Goal: Transaction & Acquisition: Purchase product/service

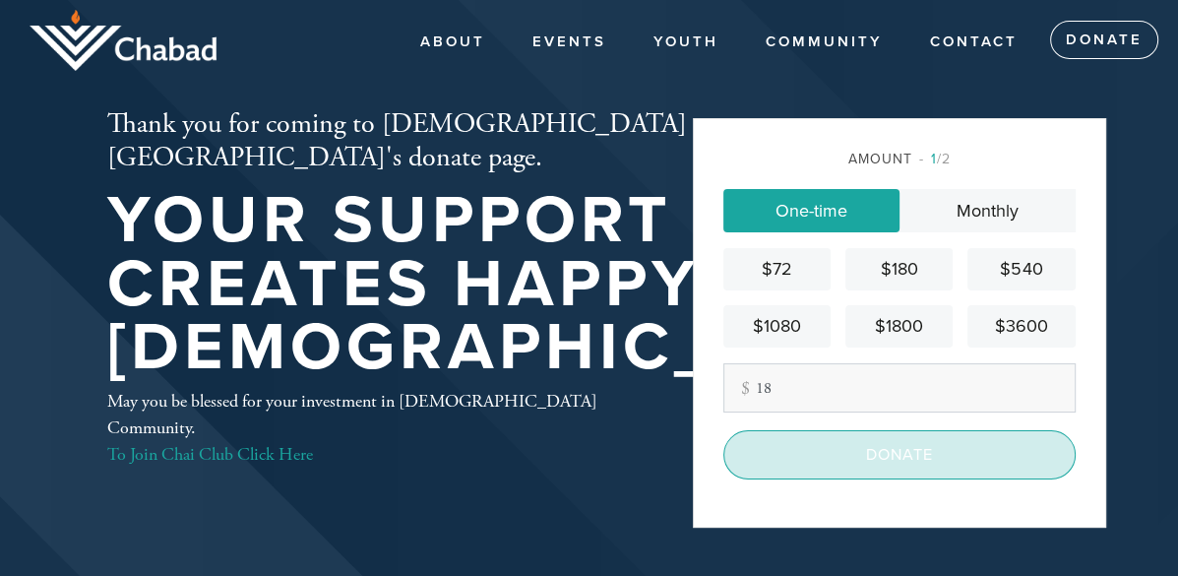
type input "18"
click at [873, 470] on input "Donate" at bounding box center [899, 454] width 352 height 49
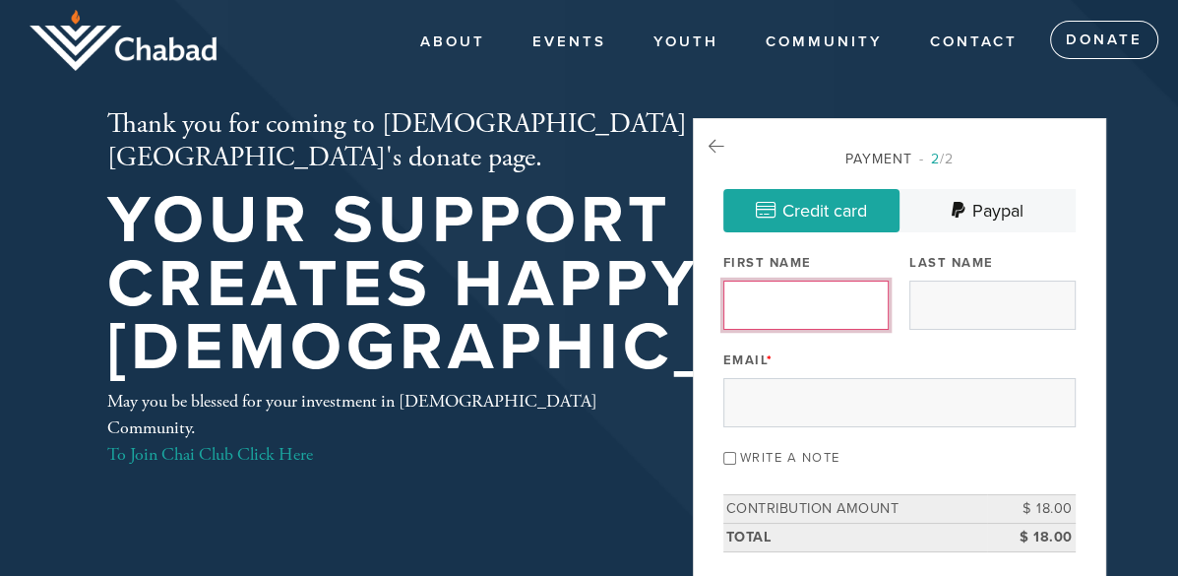
click at [854, 328] on input "First Name" at bounding box center [805, 305] width 165 height 49
type input "Sofia"
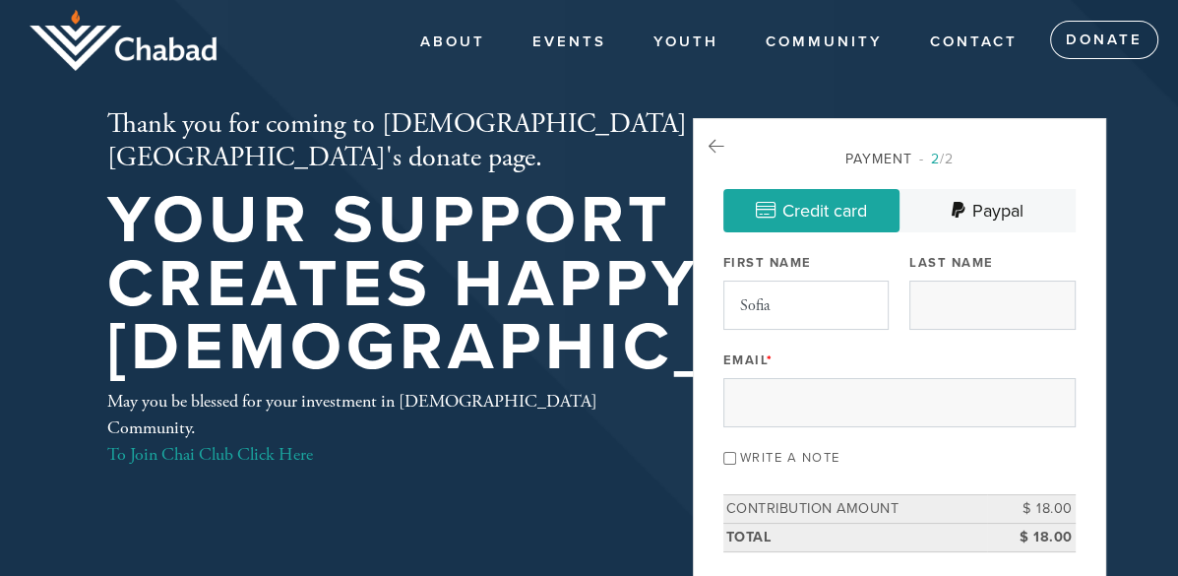
type input "Pandelea"
type input "[EMAIL_ADDRESS][DOMAIN_NAME]"
type input "[STREET_ADDRESS][PERSON_NAME]"
type input "[GEOGRAPHIC_DATA][PERSON_NAME]"
type input "[GEOGRAPHIC_DATA]"
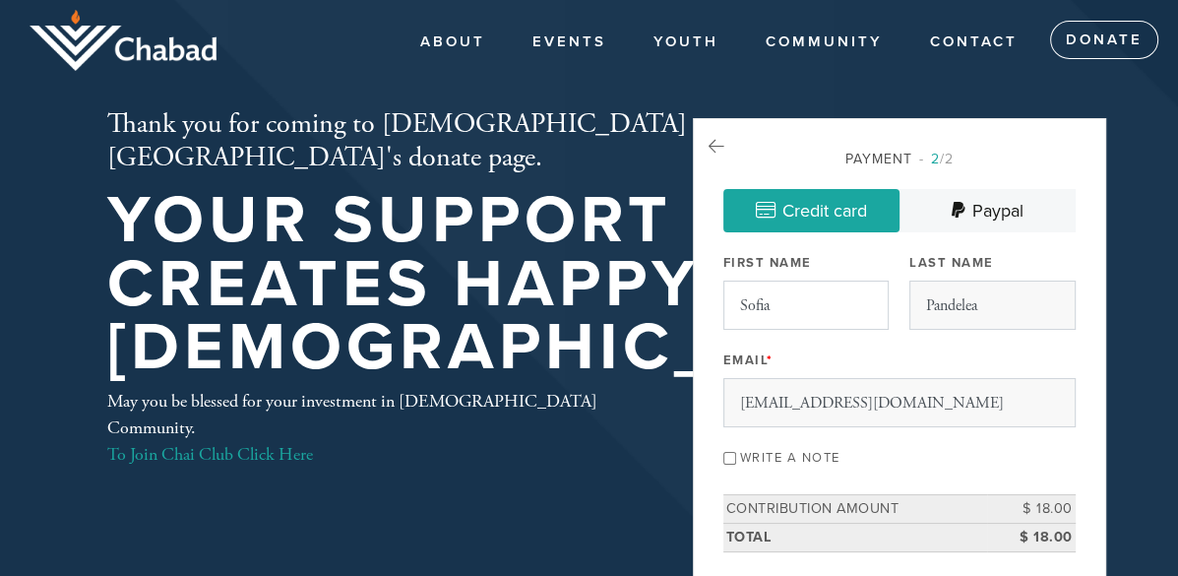
type input "[US_STATE]"
type input "95134-2457"
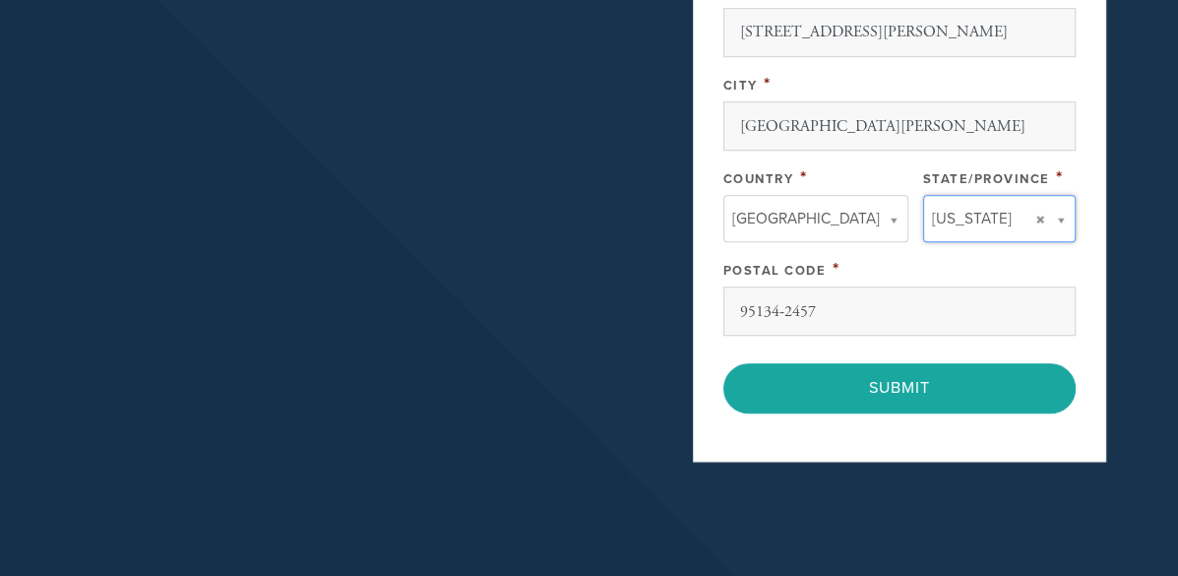
type input "[US_STATE]"
type input "[GEOGRAPHIC_DATA]"
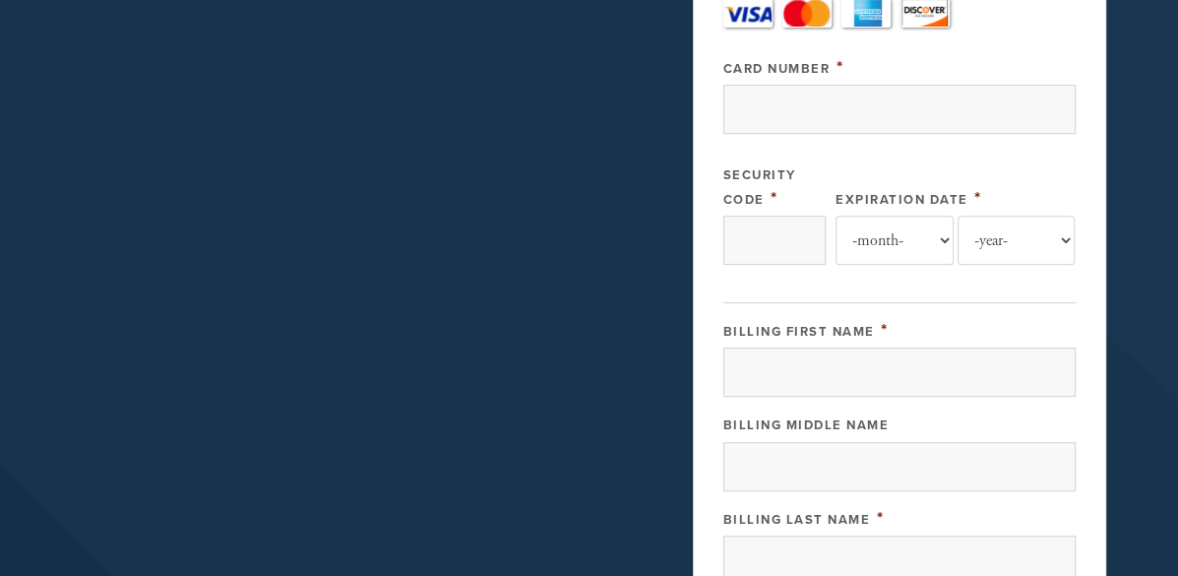
scroll to position [676, 0]
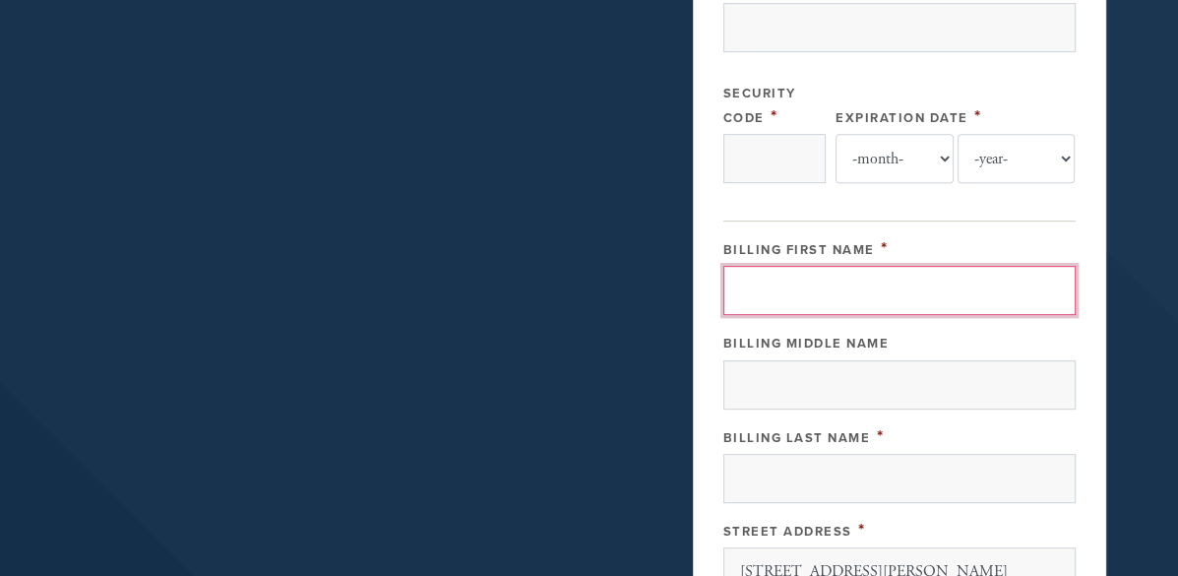
click at [821, 315] on input "Billing First Name" at bounding box center [899, 290] width 352 height 49
click at [829, 315] on input "Billing First Name" at bounding box center [899, 290] width 352 height 49
type input "Sofia"
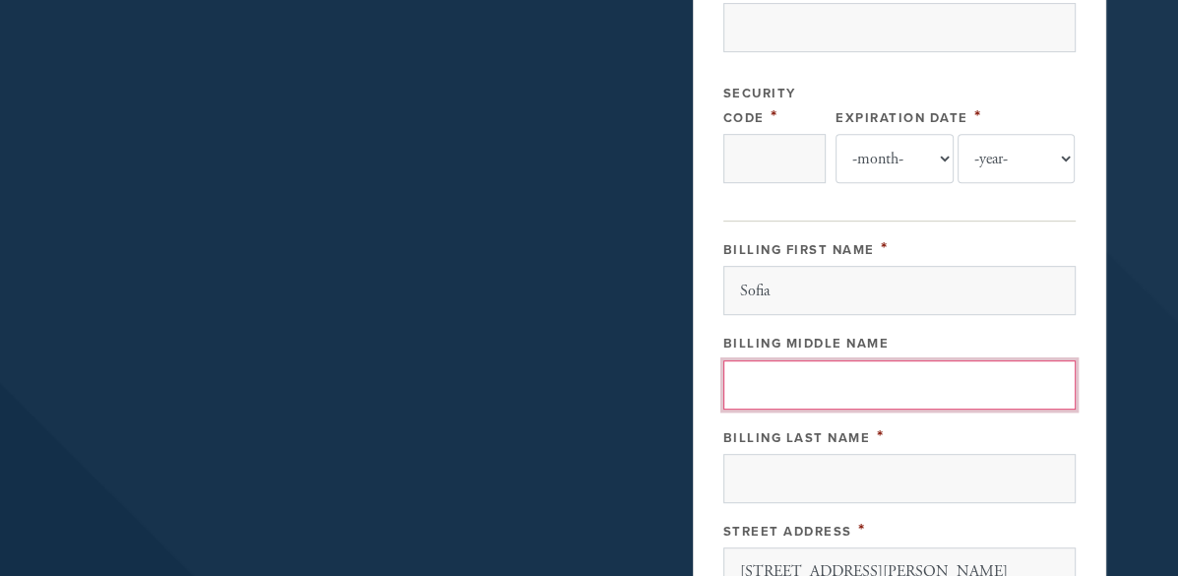
click at [783, 409] on input "Billing Middle Name" at bounding box center [899, 384] width 352 height 49
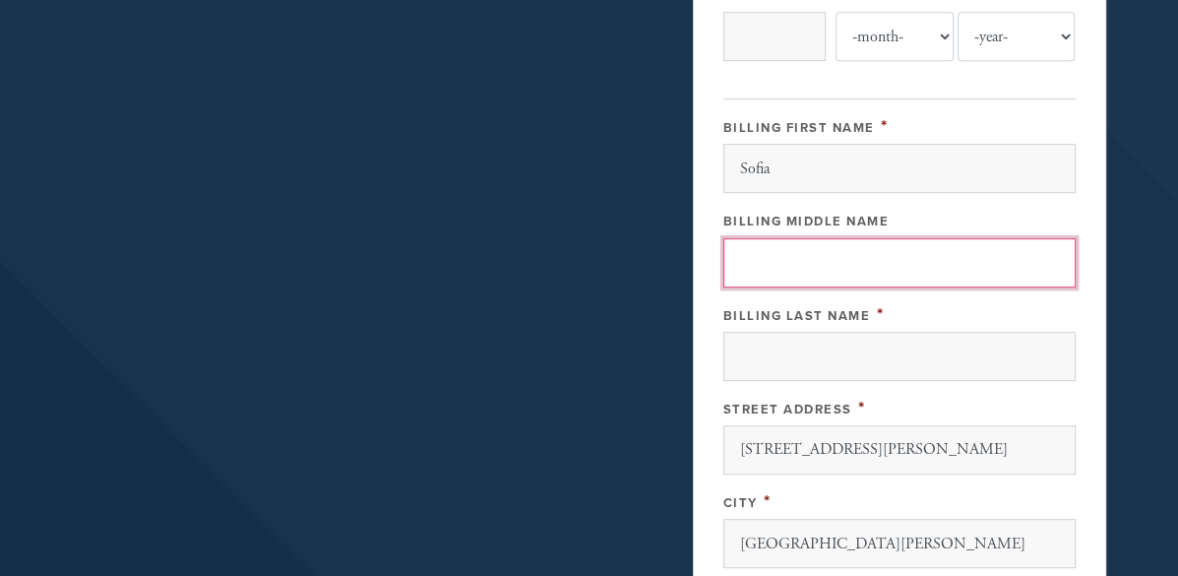
scroll to position [857, 0]
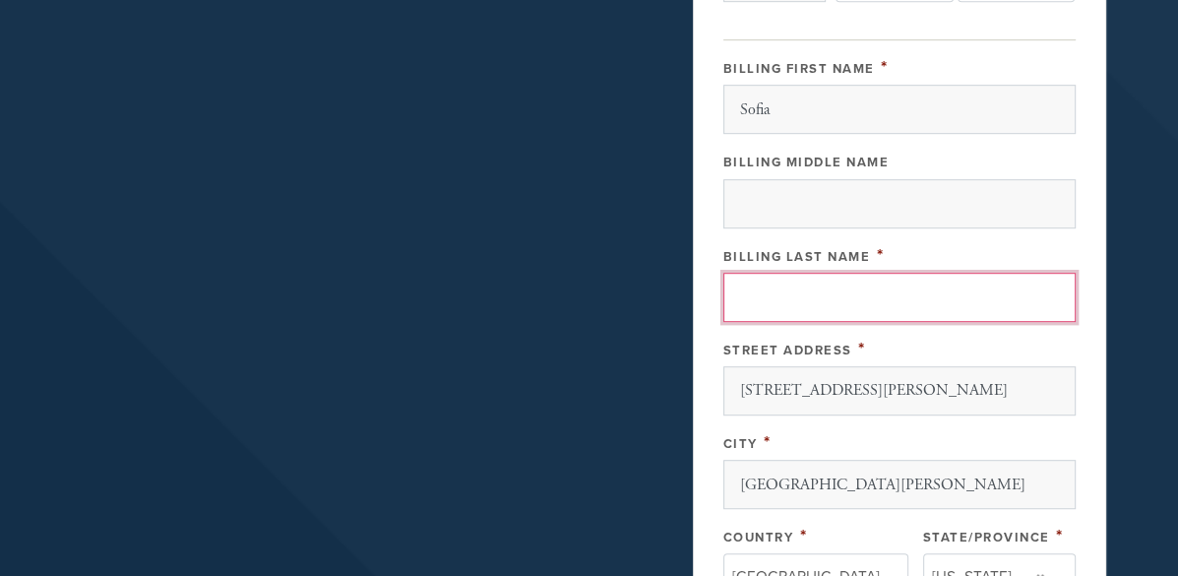
click at [779, 322] on input "Billing Last Name" at bounding box center [899, 297] width 352 height 49
type input "Pandelea"
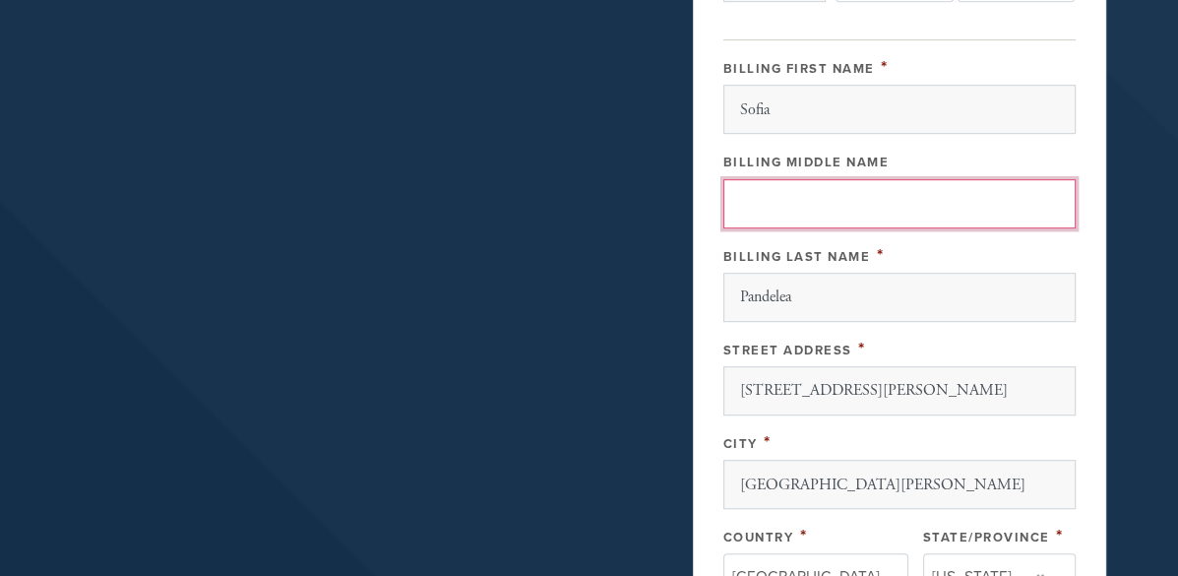
click at [830, 228] on input "Billing Middle Name" at bounding box center [899, 203] width 352 height 49
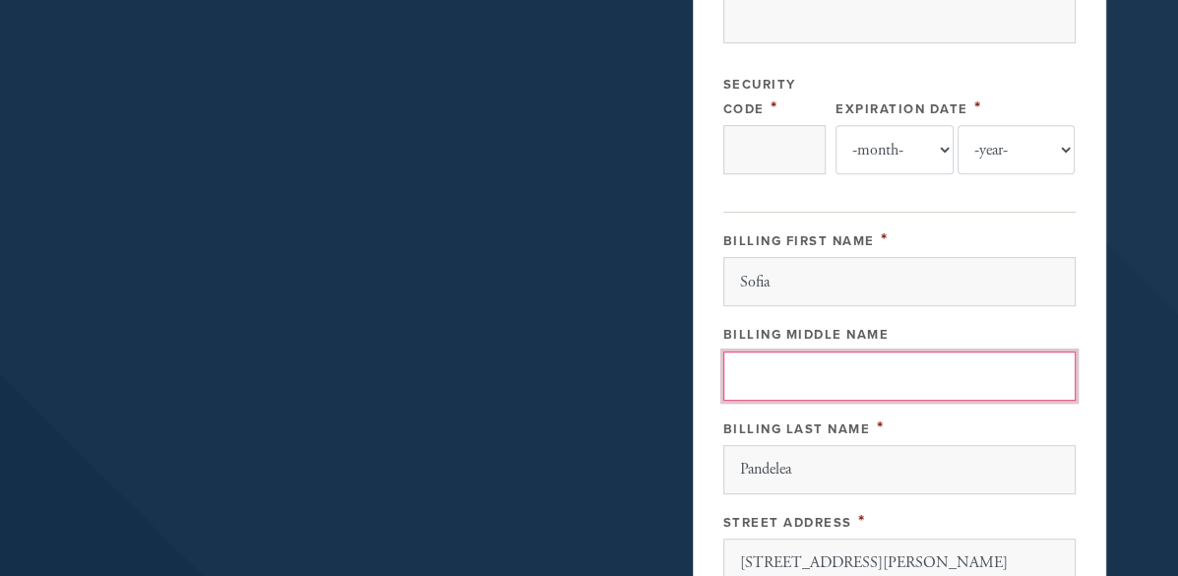
scroll to position [602, 0]
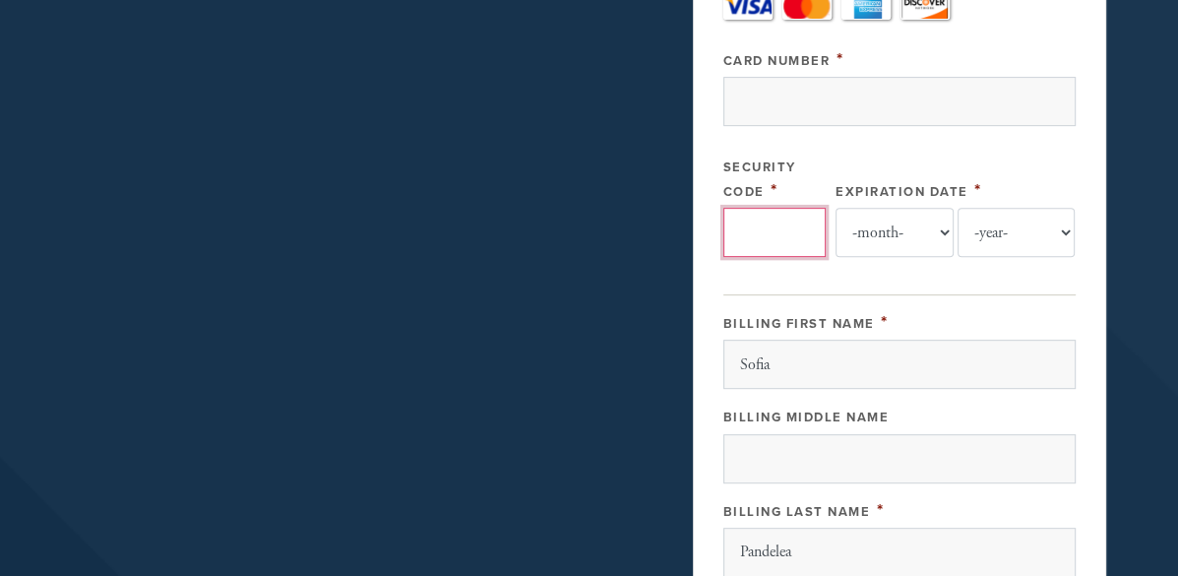
click at [785, 257] on input "Security Code" at bounding box center [774, 232] width 102 height 49
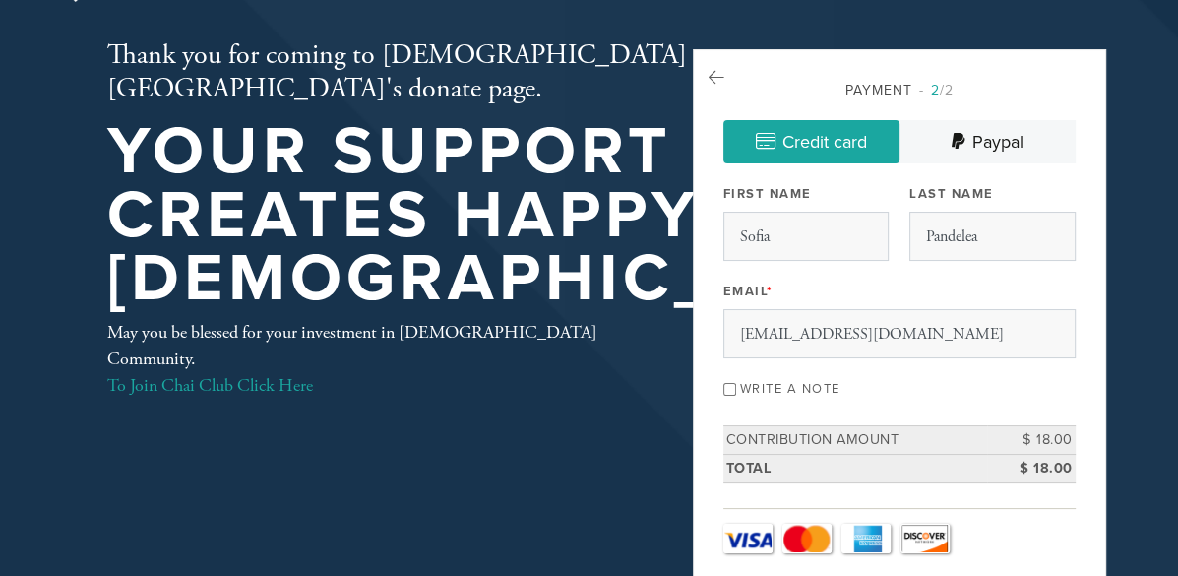
scroll to position [0, 0]
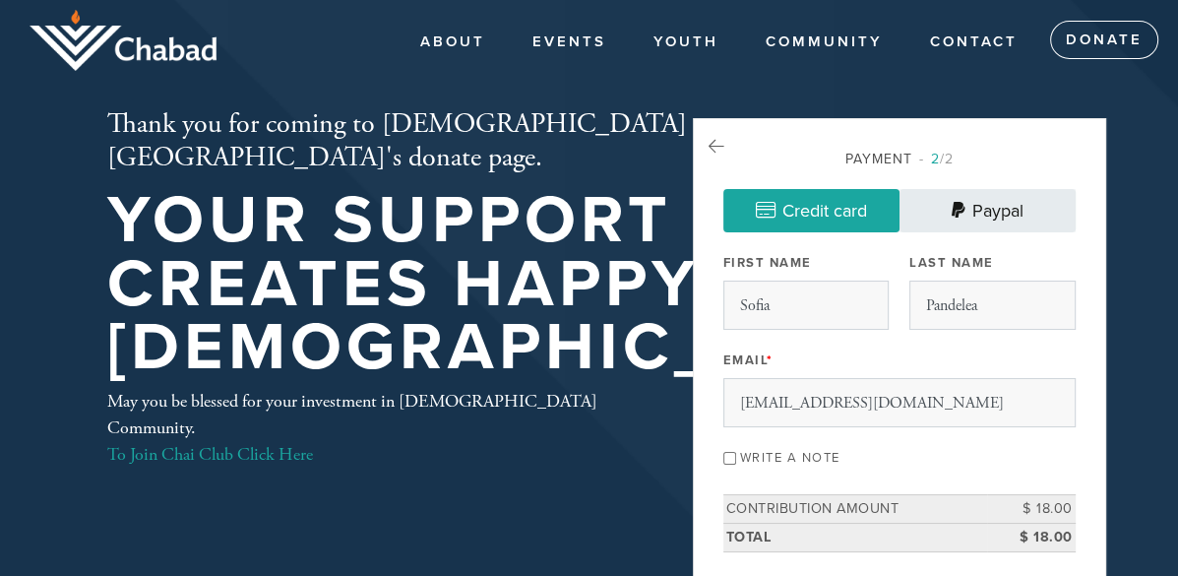
click at [1009, 215] on link "Paypal" at bounding box center [988, 210] width 176 height 43
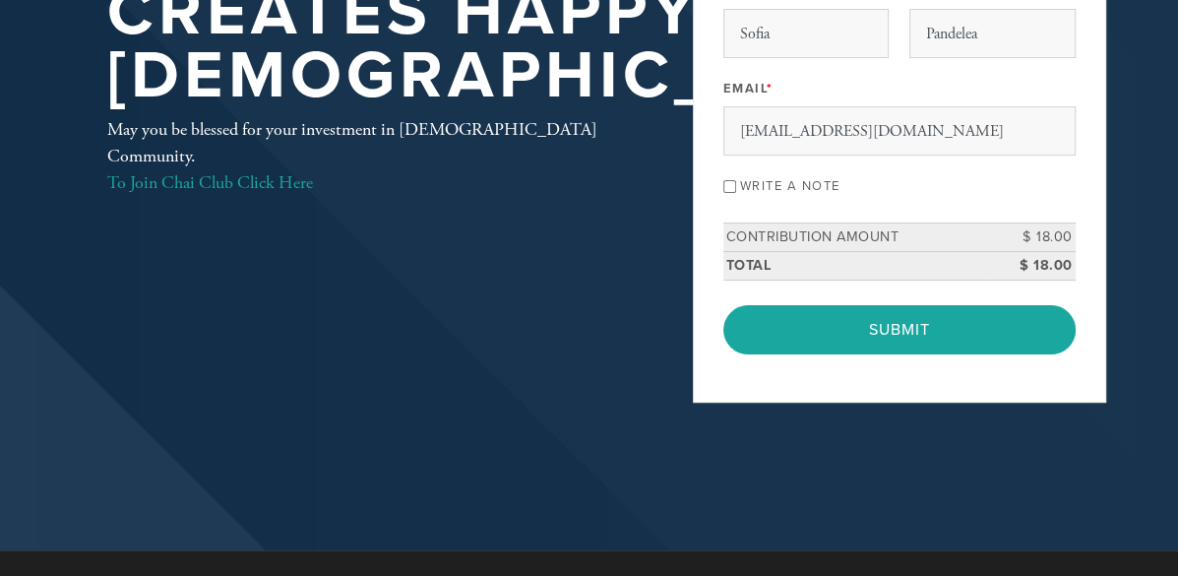
scroll to position [256, 0]
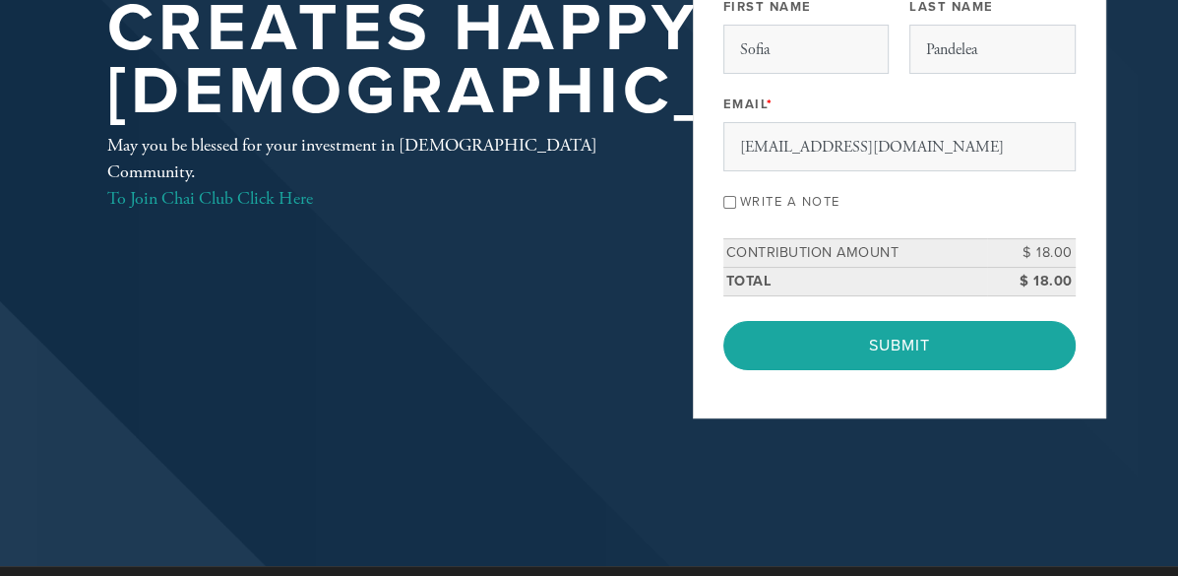
click at [823, 210] on label "Write a note" at bounding box center [790, 202] width 100 height 16
click at [736, 209] on input "Write a note" at bounding box center [729, 202] width 13 height 13
checkbox input "true"
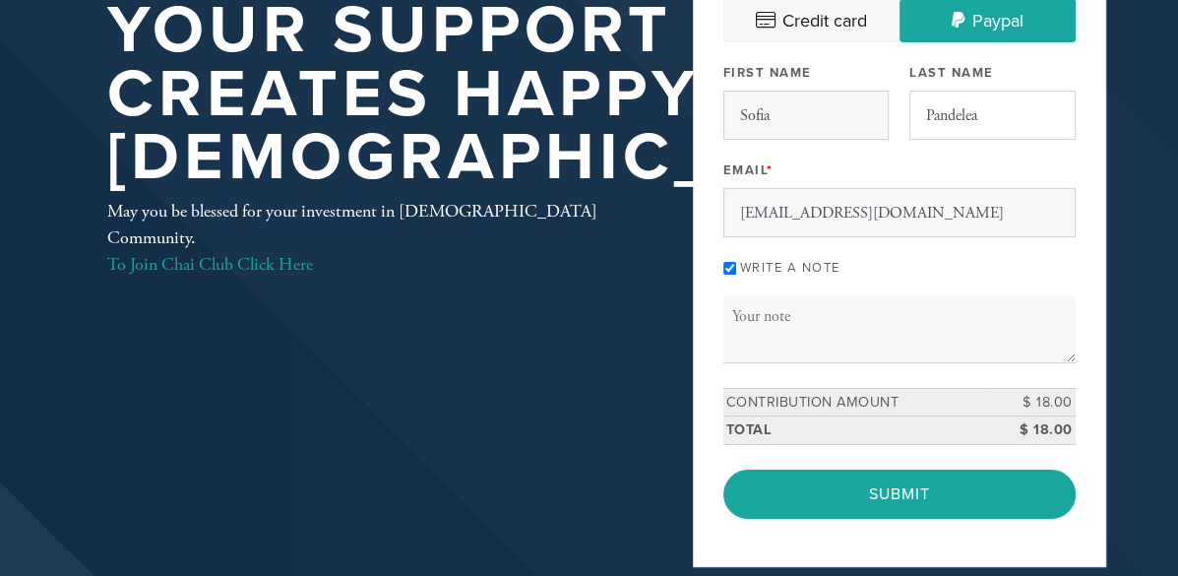
scroll to position [160, 0]
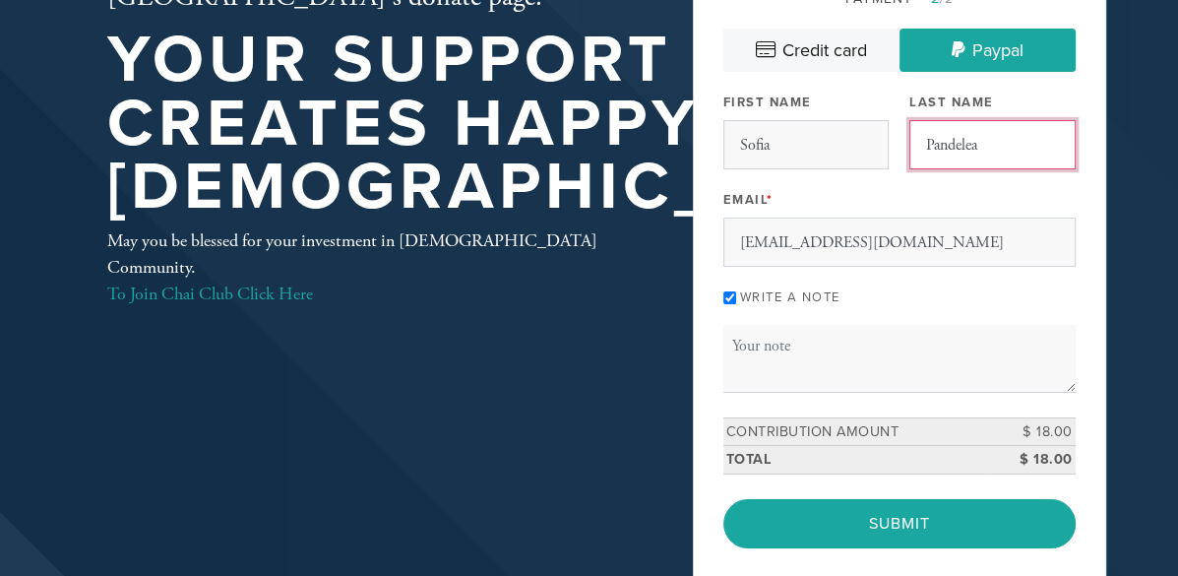
click at [949, 155] on input "Pandelea" at bounding box center [991, 144] width 165 height 49
type input "[PERSON_NAME]"
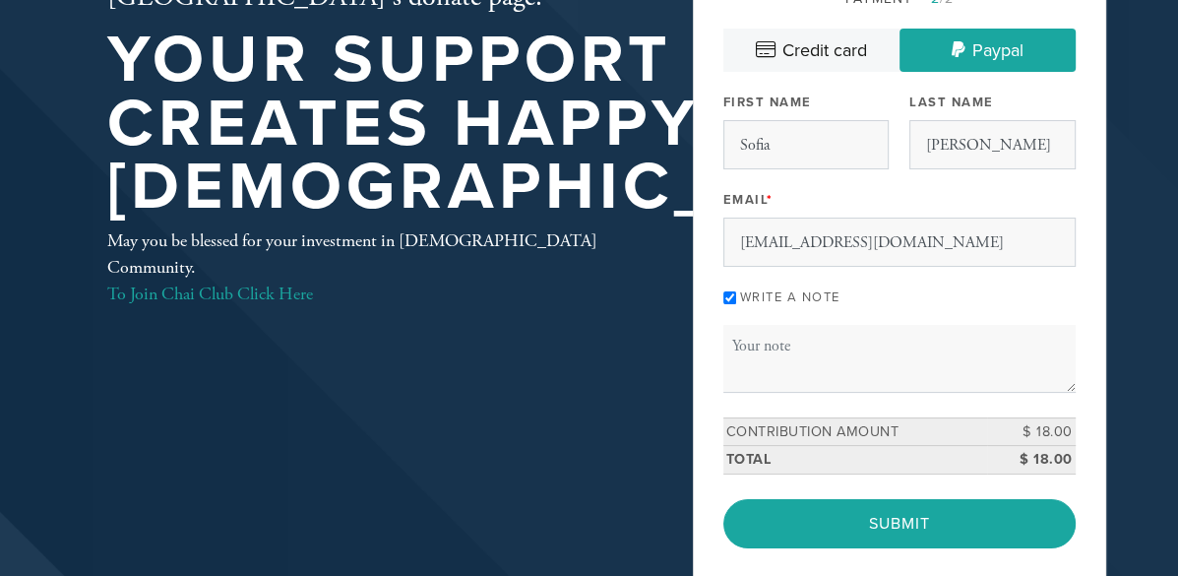
click at [890, 349] on div "Payment 2 /2 Credit card [GEOGRAPHIC_DATA] Payment Processor Pay Later Credit C…" at bounding box center [899, 268] width 352 height 560
click at [864, 392] on textarea "Message or dedication" at bounding box center [899, 358] width 352 height 67
type textarea "Using the Mik"
